Goal: Task Accomplishment & Management: Manage account settings

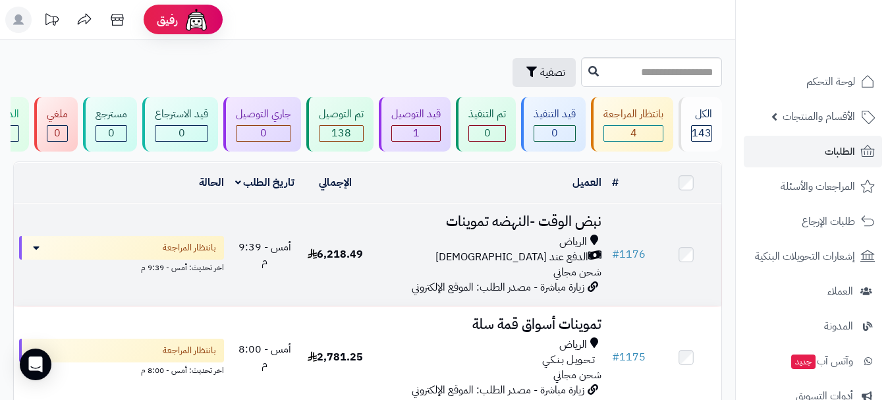
click at [515, 263] on div "الدفع عند الاستلام" at bounding box center [488, 257] width 225 height 15
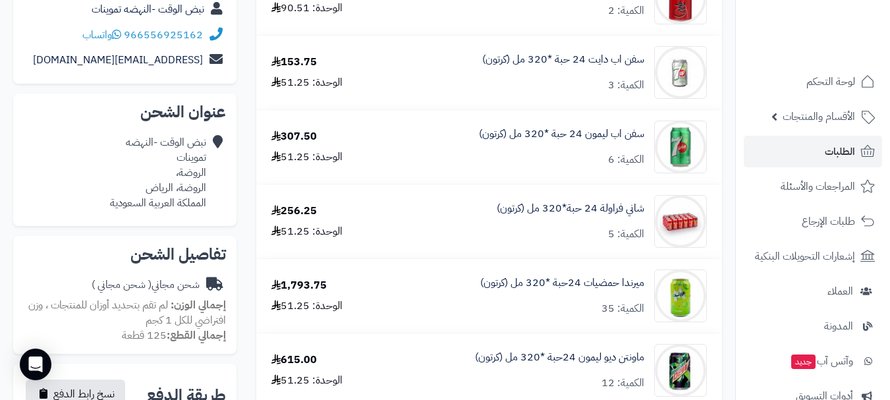
scroll to position [132, 0]
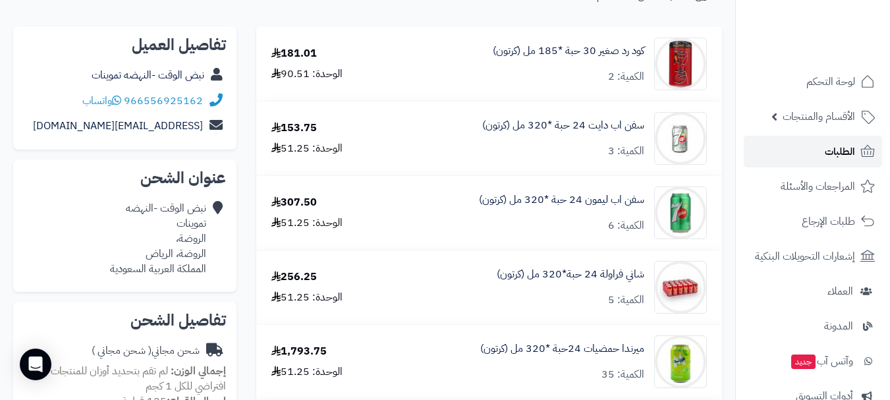
click at [838, 154] on span "الطلبات" at bounding box center [840, 151] width 30 height 18
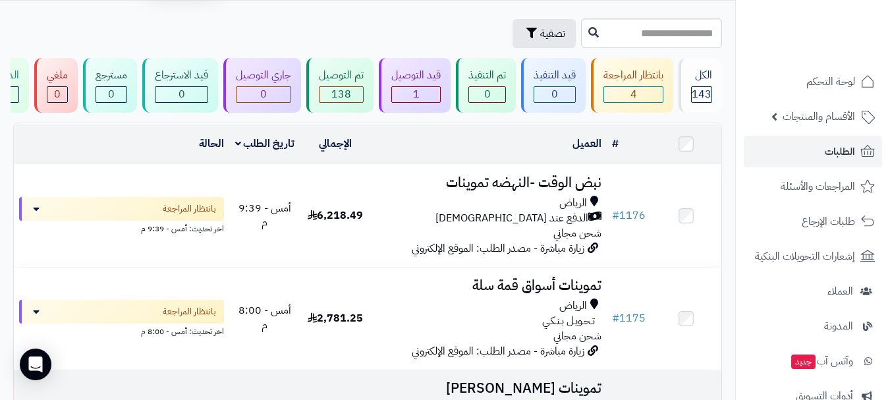
scroll to position [66, 0]
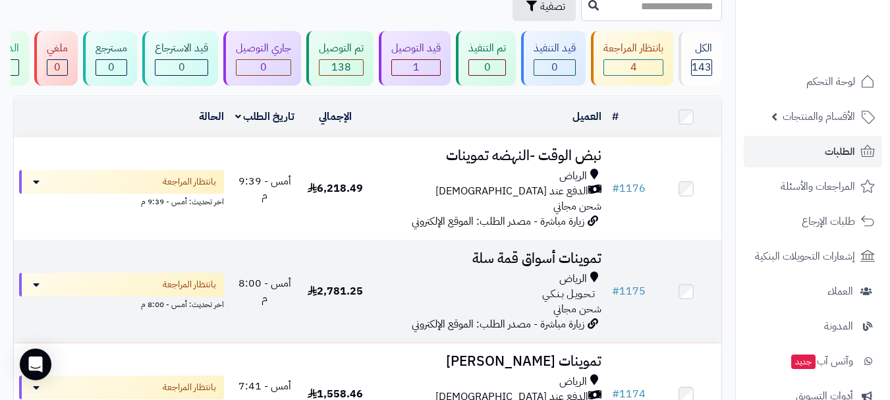
click at [504, 278] on td "تموينات أسواق قمة سلة الرياض تـحـويـل بـنـكـي شحن مجاني زيارة مباشرة - مصدر الط…" at bounding box center [489, 292] width 236 height 102
click at [538, 295] on div "تـحـويـل بـنـكـي" at bounding box center [488, 294] width 225 height 15
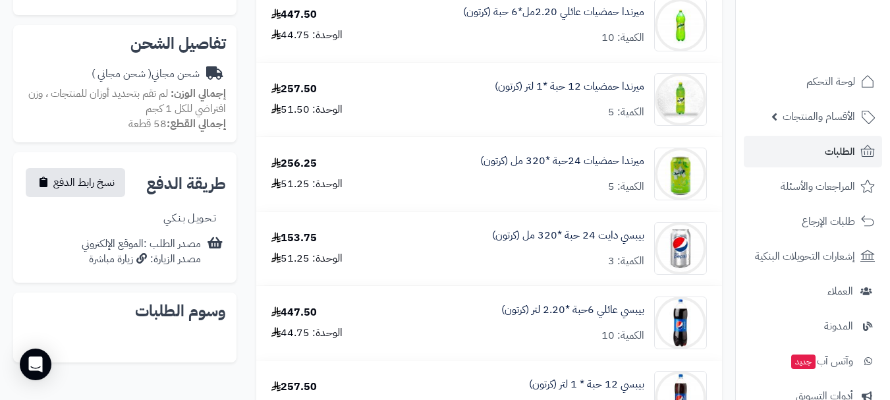
scroll to position [295, 0]
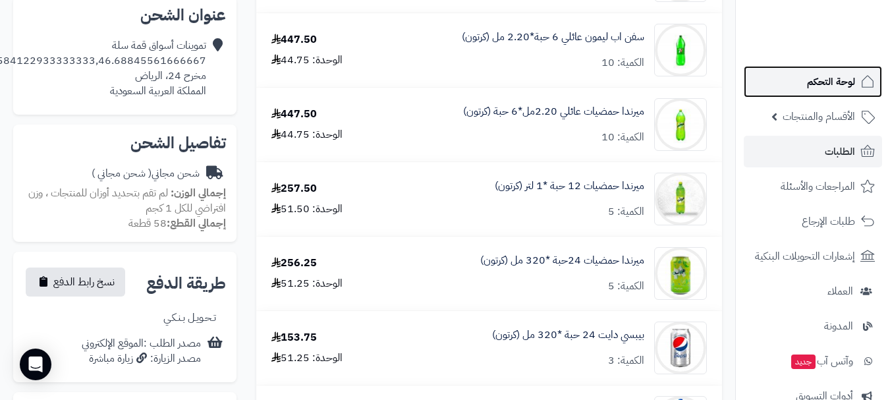
click at [844, 86] on span "لوحة التحكم" at bounding box center [831, 82] width 48 height 18
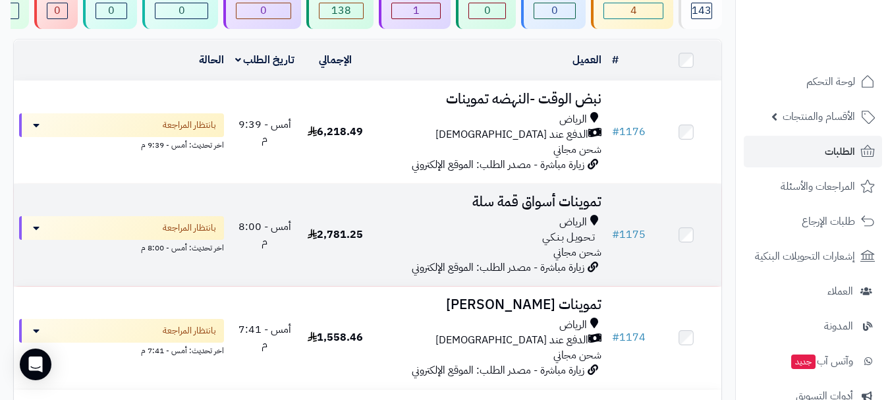
scroll to position [66, 0]
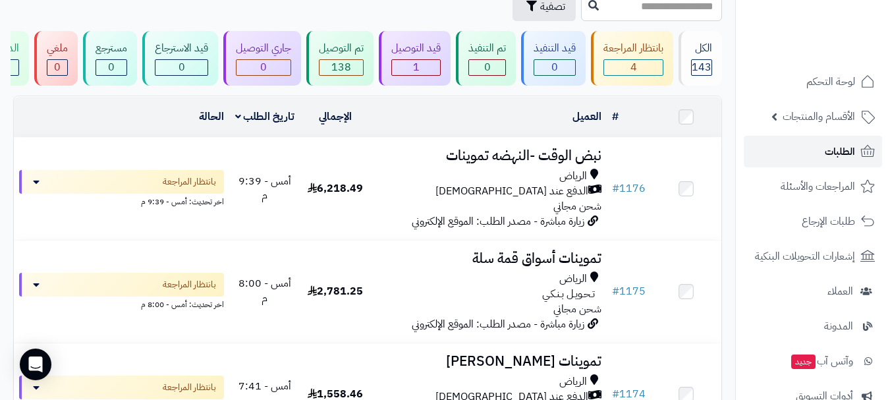
click at [801, 155] on link "الطلبات" at bounding box center [813, 152] width 138 height 32
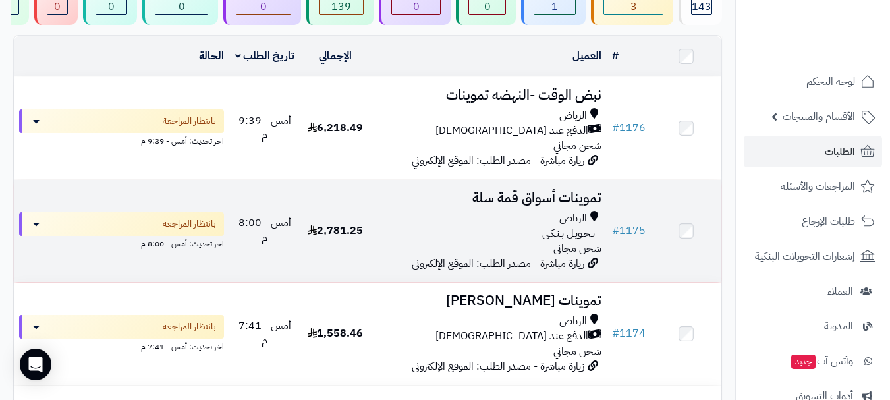
scroll to position [132, 0]
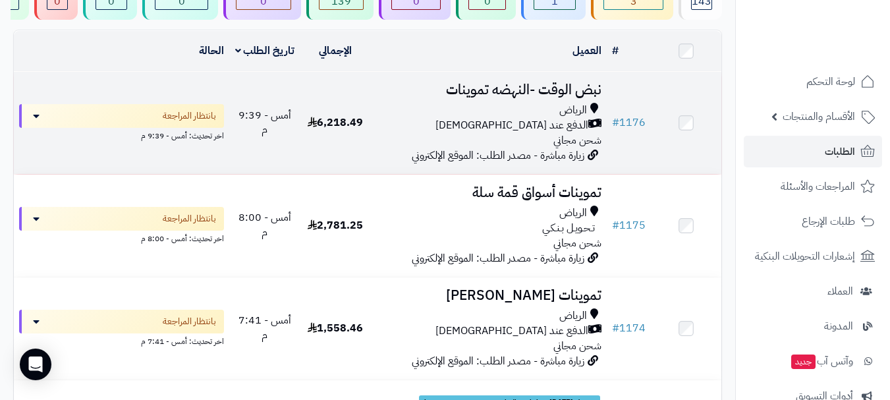
click at [510, 118] on div "الرياض" at bounding box center [488, 110] width 225 height 15
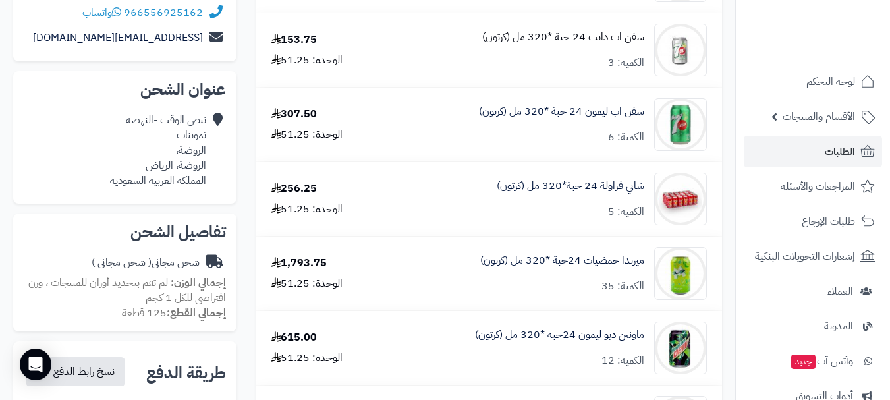
scroll to position [264, 0]
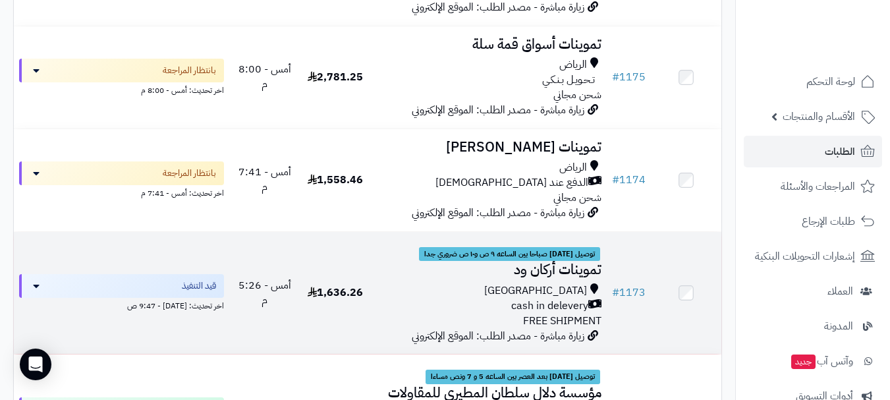
scroll to position [270, 0]
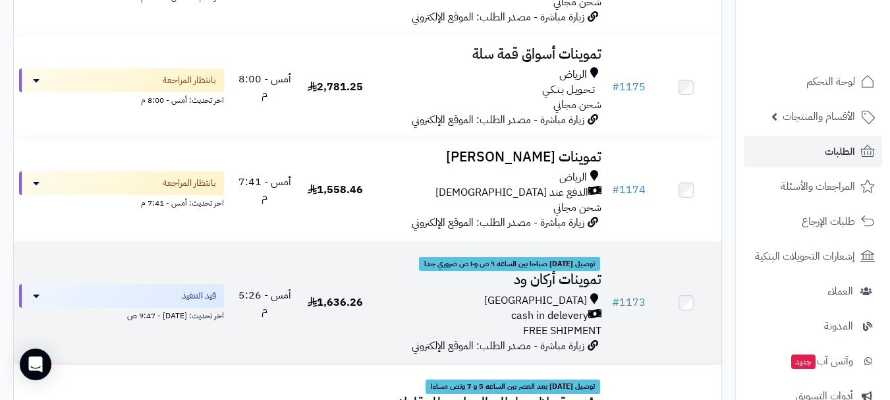
click at [569, 272] on span "توصيل غدا صباحا بين الساعه ٩ ص و١٠ ص ضروري جدا" at bounding box center [509, 264] width 181 height 15
click at [541, 272] on span "توصيل غدا صباحا بين الساعه ٩ ص و١٠ ص ضروري جدا" at bounding box center [509, 264] width 181 height 15
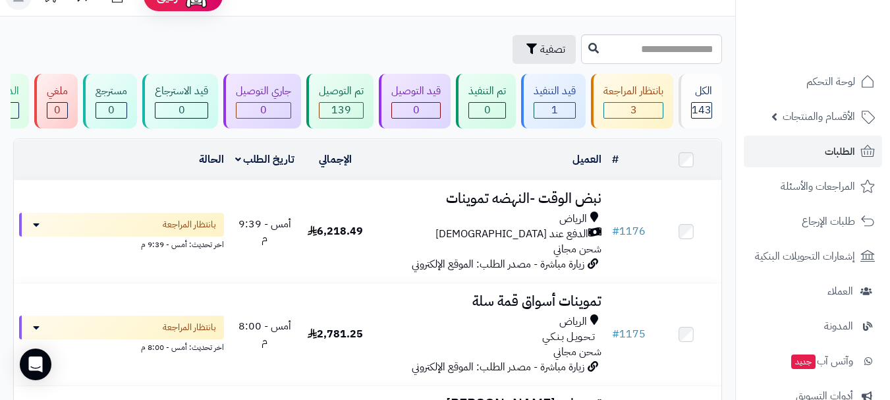
scroll to position [0, 0]
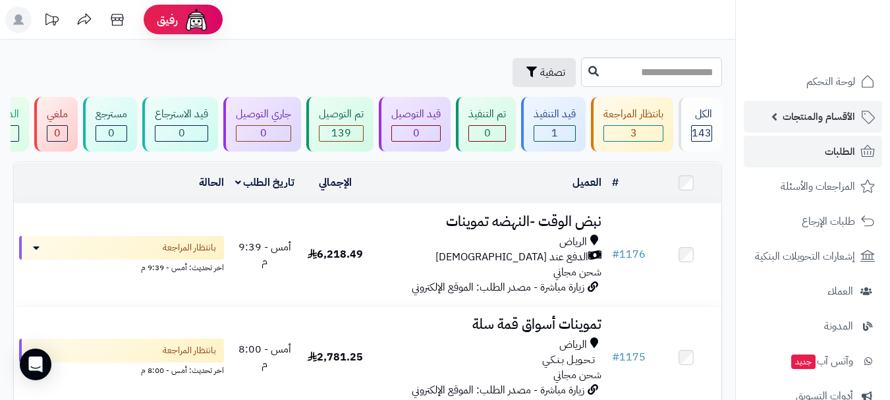
click at [827, 116] on span "الأقسام والمنتجات" at bounding box center [819, 116] width 73 height 18
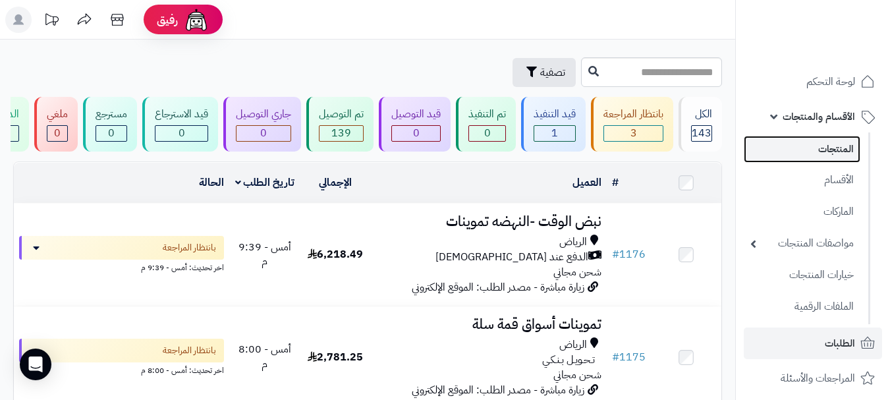
click at [833, 152] on link "المنتجات" at bounding box center [802, 149] width 117 height 27
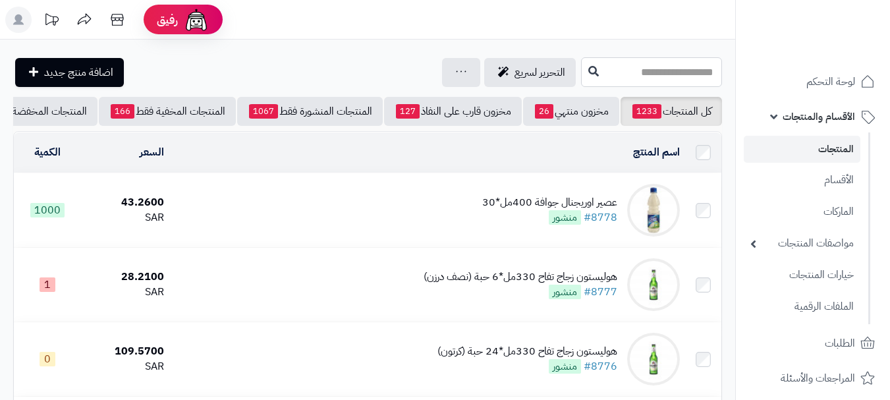
click at [606, 74] on input "text" at bounding box center [651, 72] width 141 height 30
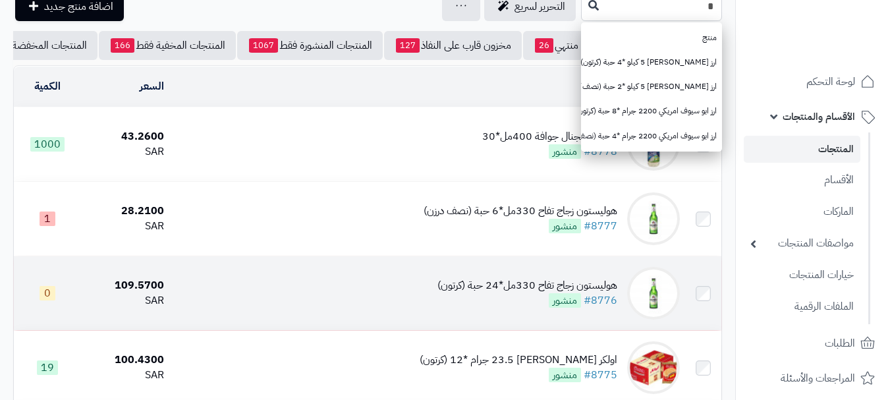
scroll to position [65, 0]
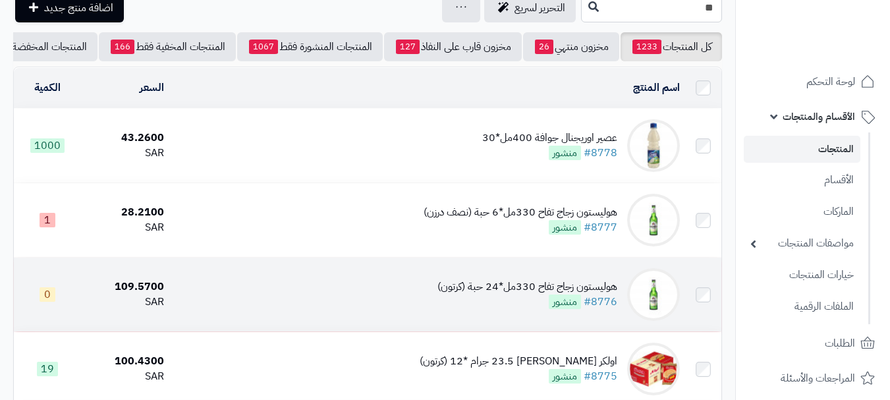
type input "*"
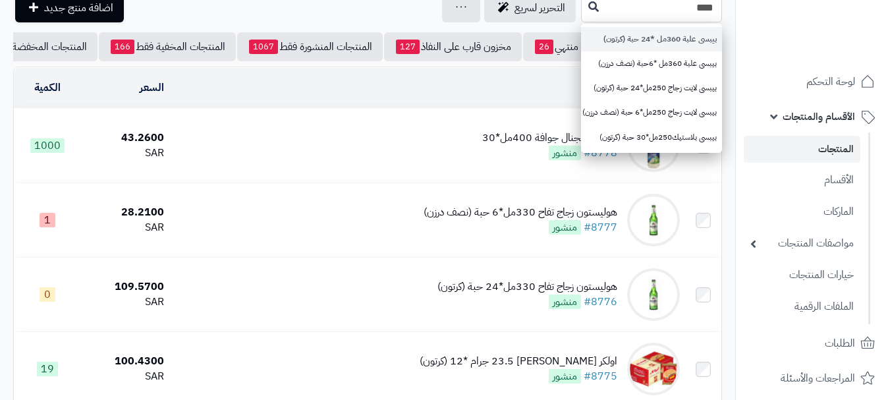
type input "****"
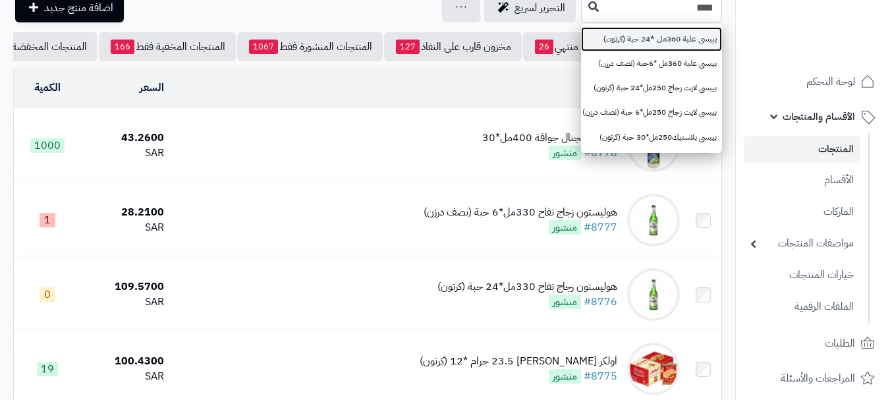
click at [657, 43] on link "بيبسى علبة 360مل *24 حبة (كرتون)" at bounding box center [651, 39] width 141 height 24
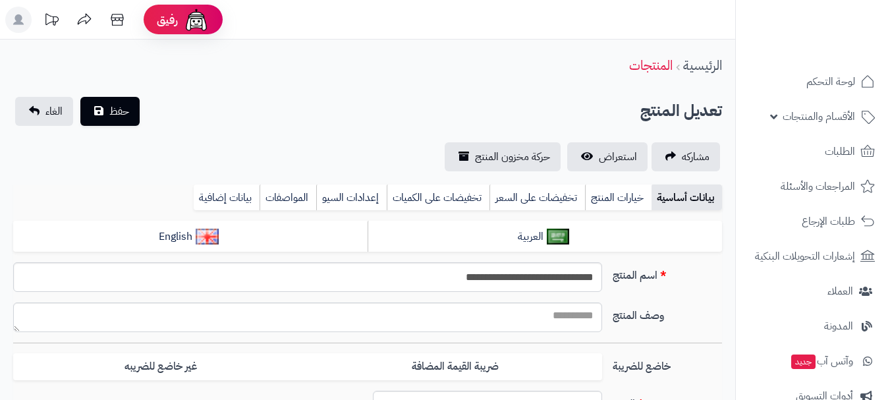
scroll to position [368, 0]
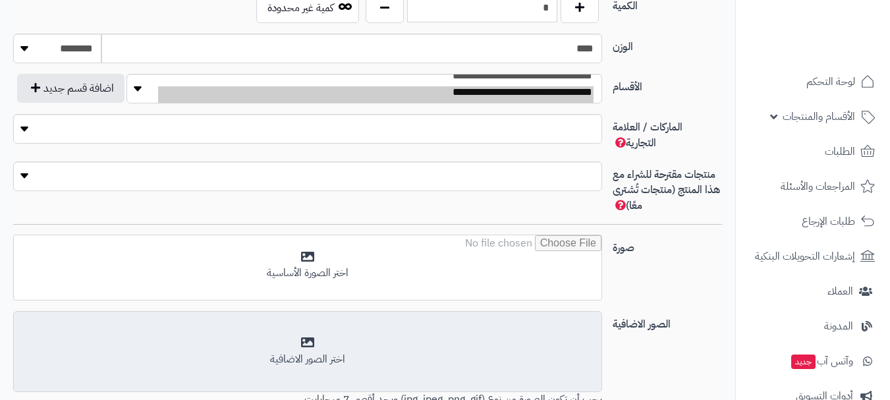
type input "*****"
type input "********"
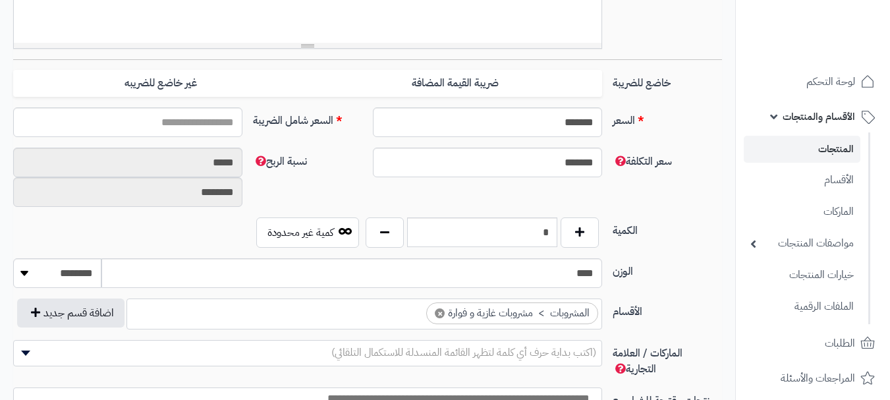
type input "*****"
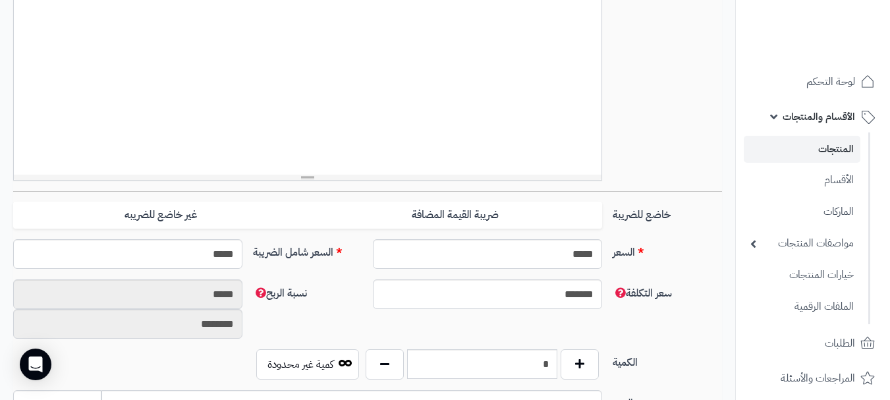
scroll to position [399, 0]
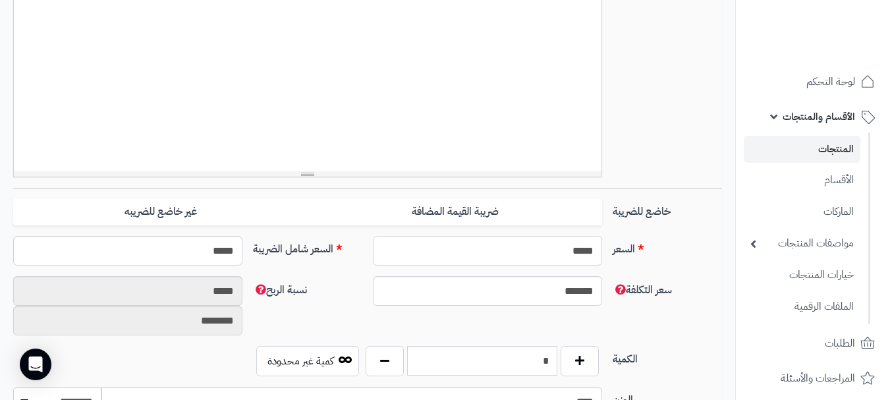
click at [552, 250] on input "*****" at bounding box center [487, 251] width 229 height 30
click at [668, 251] on label "السعر" at bounding box center [668, 246] width 120 height 21
click at [602, 251] on input "*****" at bounding box center [487, 251] width 229 height 30
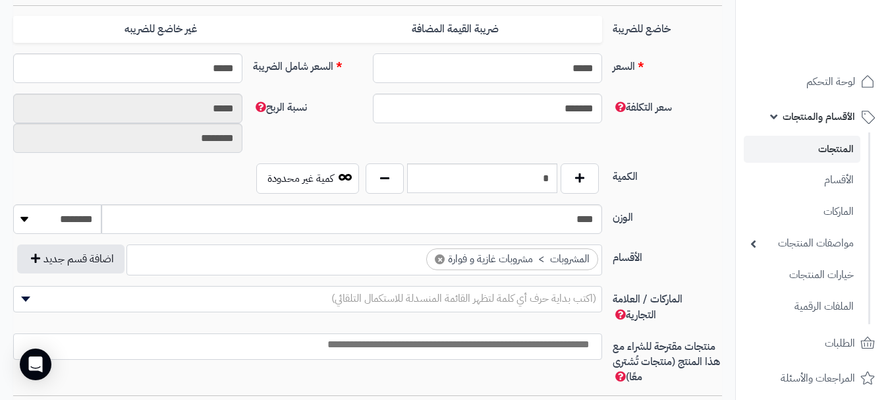
scroll to position [531, 0]
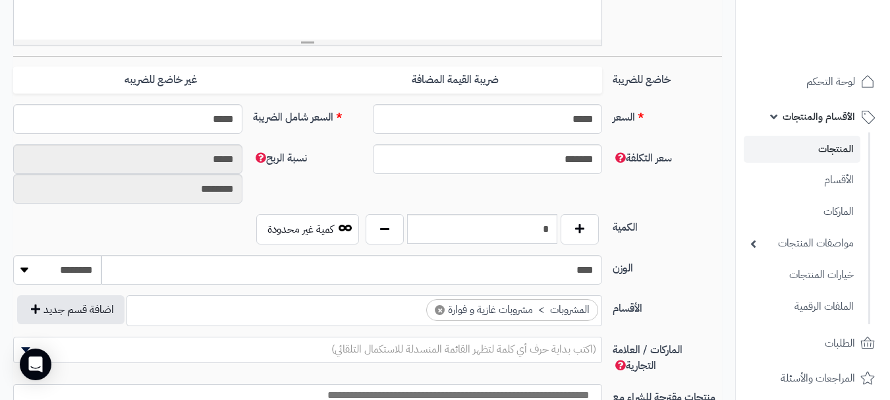
click at [825, 154] on link "المنتجات" at bounding box center [802, 149] width 117 height 27
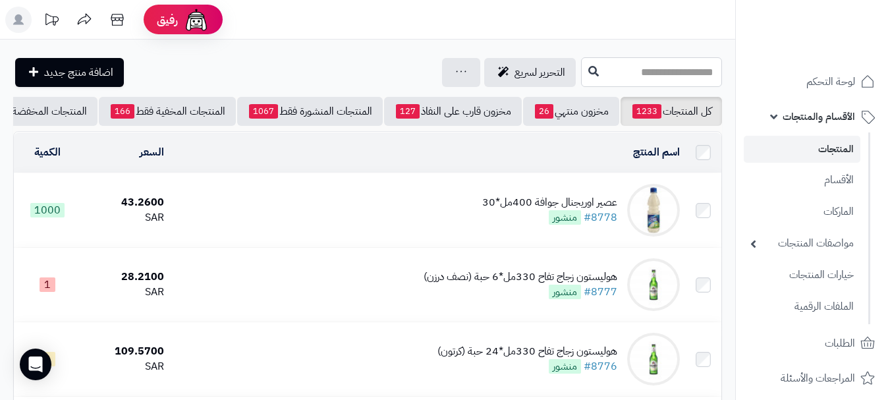
click at [610, 67] on input "text" at bounding box center [651, 72] width 141 height 30
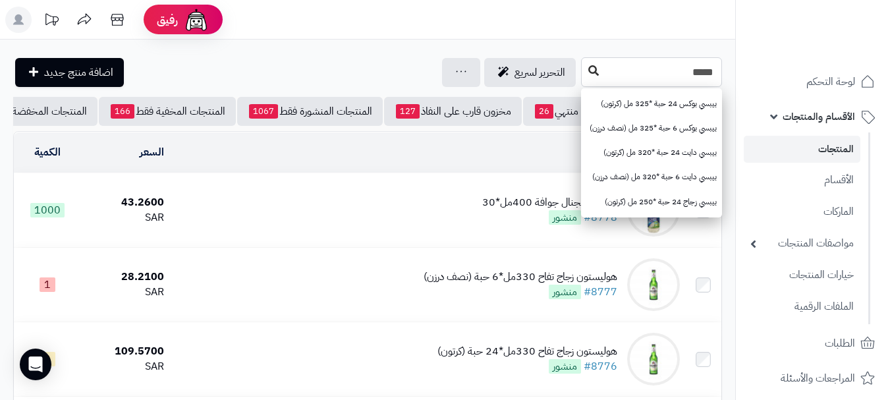
type input "*****"
click at [589, 72] on icon at bounding box center [594, 70] width 11 height 11
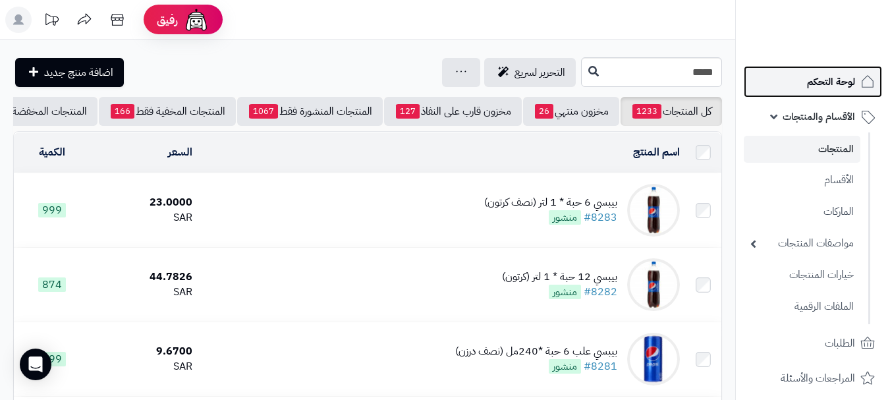
click at [821, 74] on span "لوحة التحكم" at bounding box center [831, 82] width 48 height 18
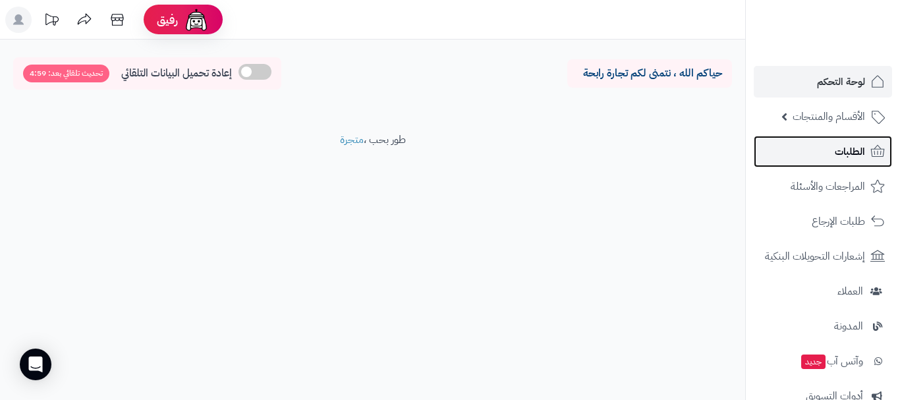
click at [837, 155] on span "الطلبات" at bounding box center [850, 151] width 30 height 18
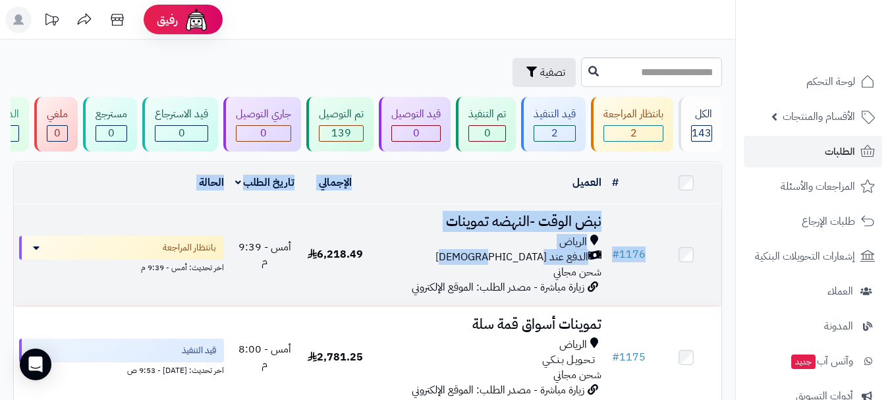
drag, startPoint x: 376, startPoint y: 261, endPoint x: 413, endPoint y: 217, distance: 57.1
click at [399, 247] on div "الرياض" at bounding box center [488, 242] width 225 height 15
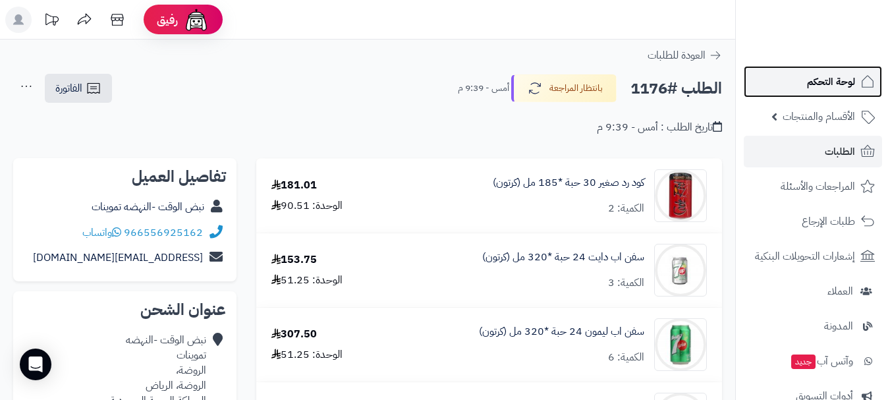
click at [846, 86] on span "لوحة التحكم" at bounding box center [831, 82] width 48 height 18
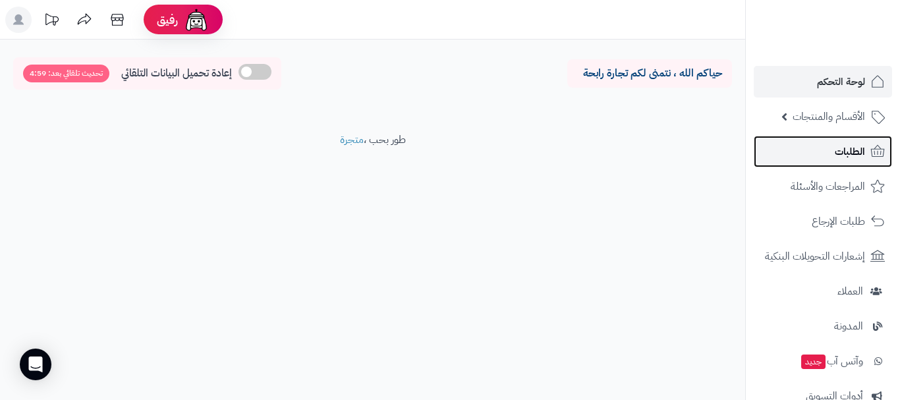
click at [852, 147] on span "الطلبات" at bounding box center [850, 151] width 30 height 18
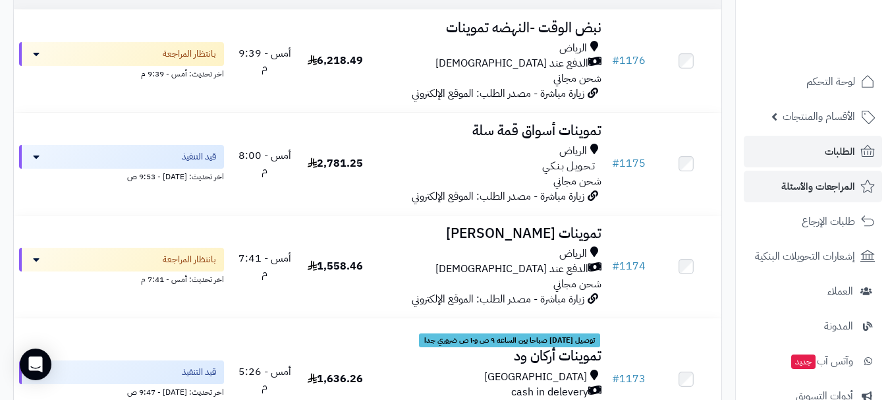
scroll to position [198, 0]
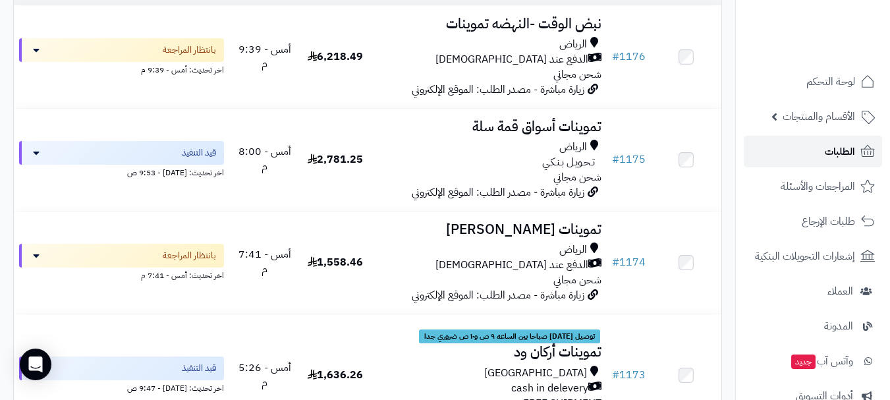
click at [824, 154] on link "الطلبات" at bounding box center [813, 152] width 138 height 32
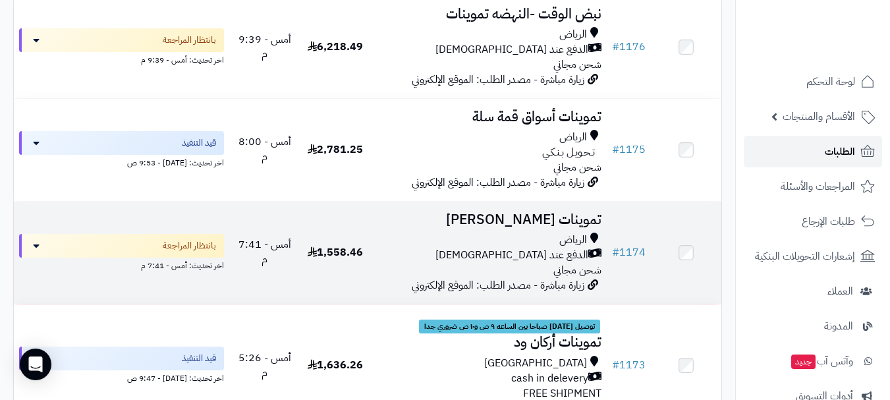
scroll to position [248, 0]
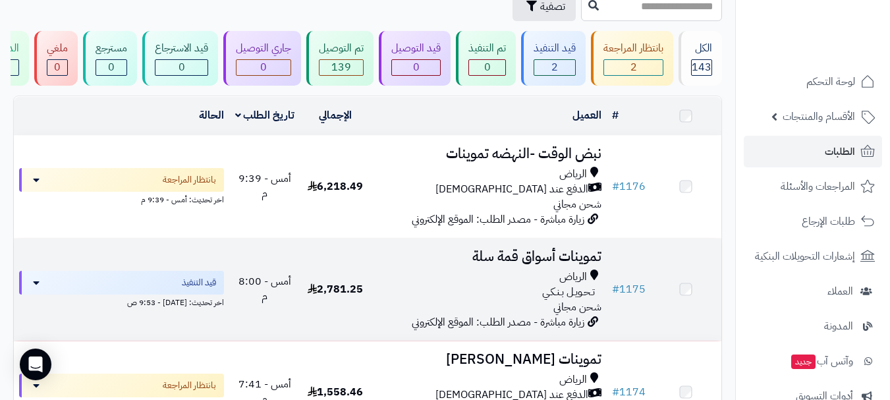
scroll to position [66, 0]
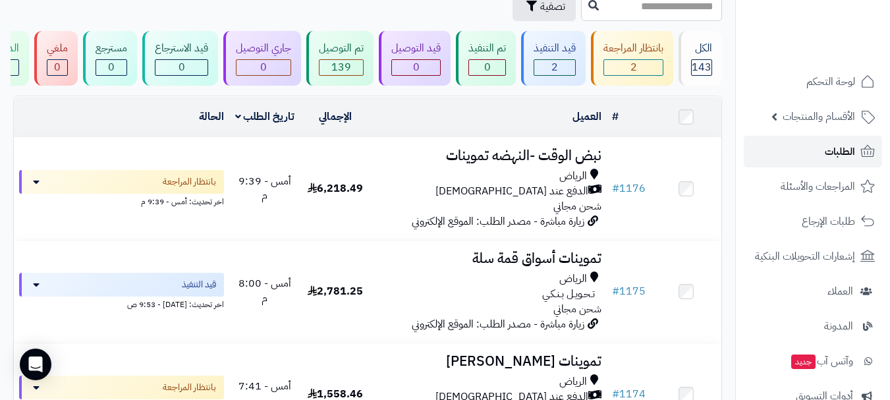
click at [805, 156] on link "الطلبات" at bounding box center [813, 152] width 138 height 32
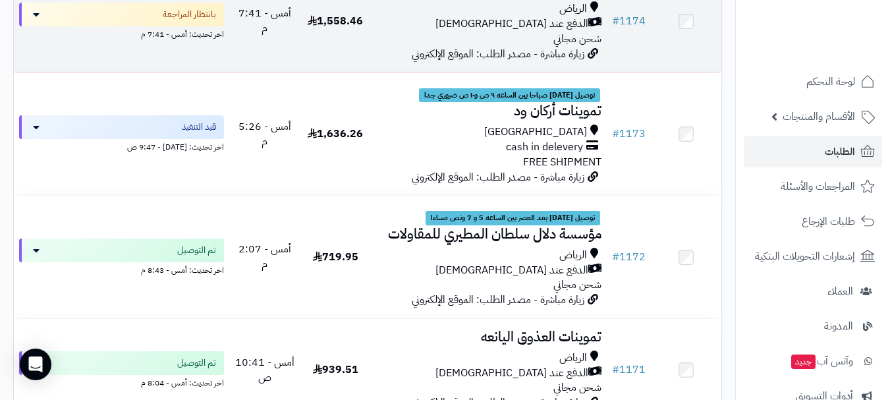
scroll to position [527, 0]
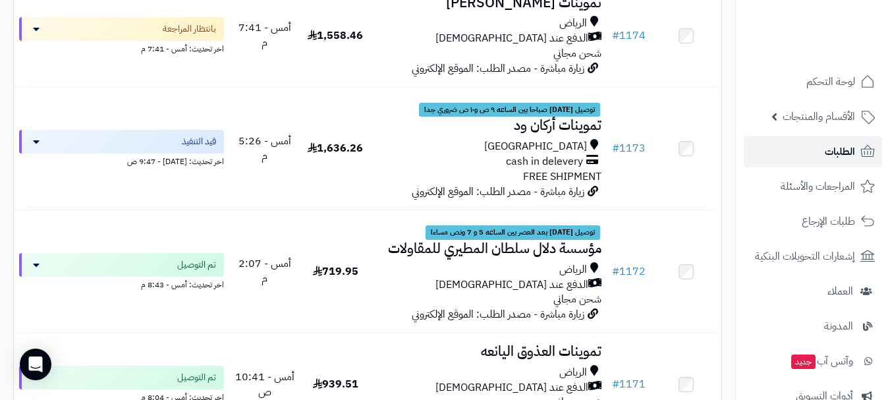
click at [818, 152] on link "الطلبات" at bounding box center [813, 152] width 138 height 32
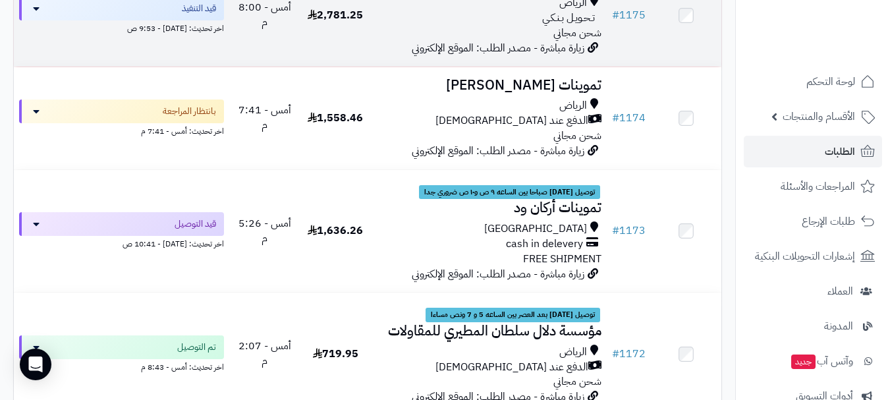
scroll to position [461, 0]
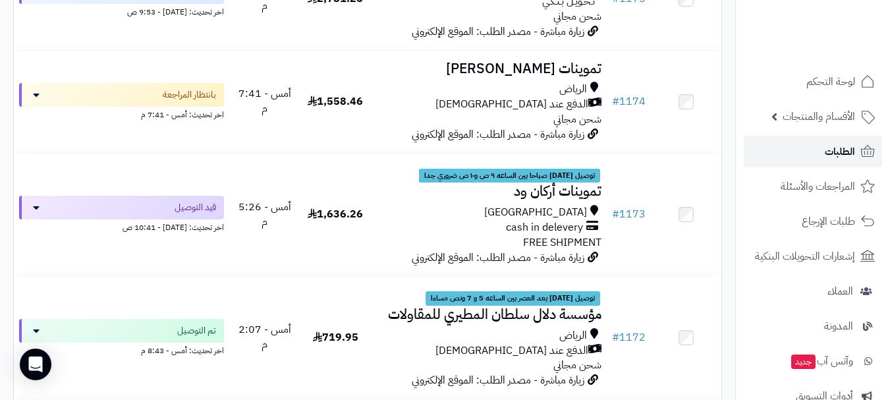
click at [828, 149] on span "الطلبات" at bounding box center [840, 151] width 30 height 18
